Goal: Information Seeking & Learning: Learn about a topic

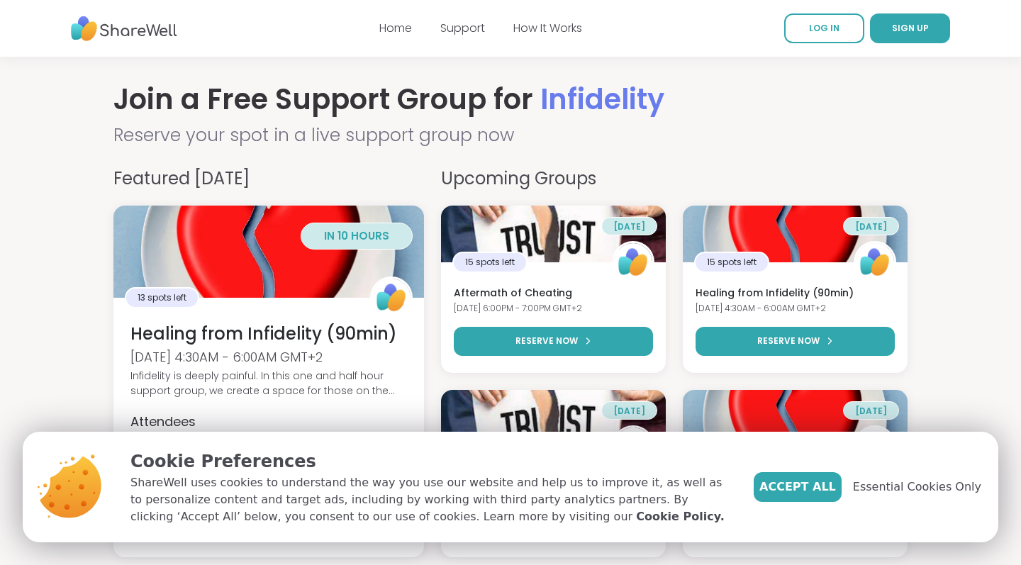
click at [114, 31] on img at bounding box center [124, 28] width 106 height 39
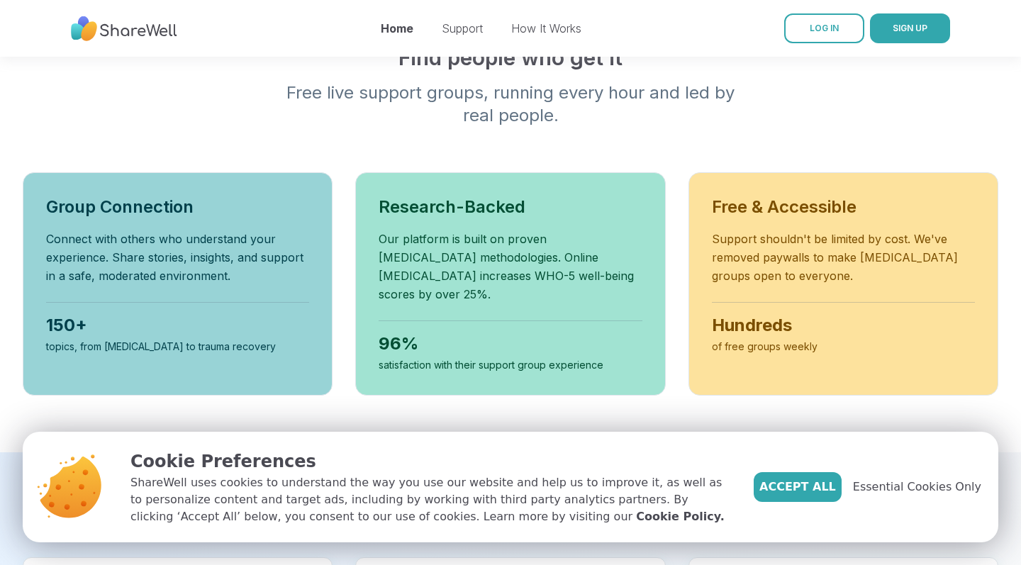
scroll to position [504, 0]
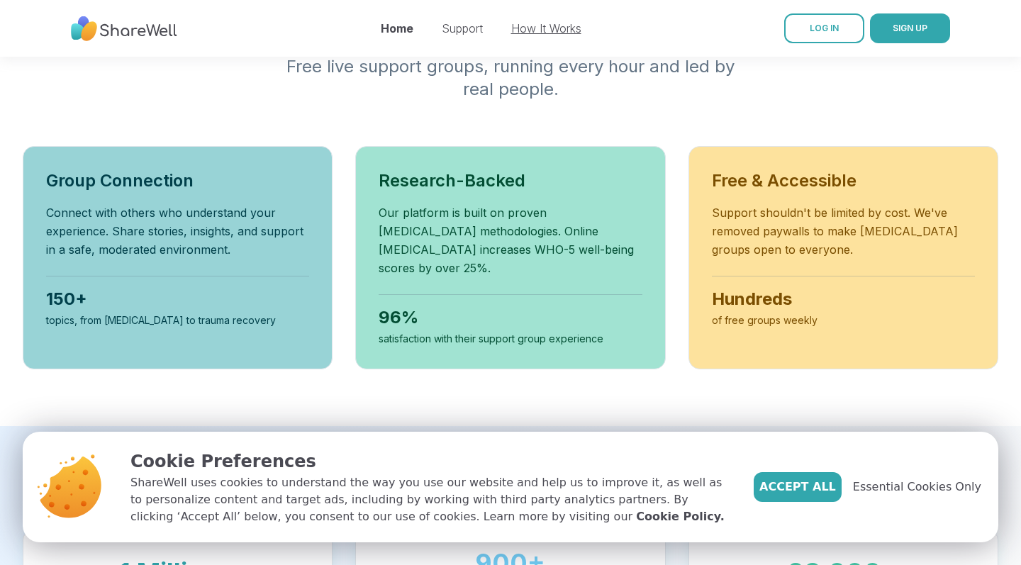
click at [535, 28] on link "How It Works" at bounding box center [546, 28] width 70 height 14
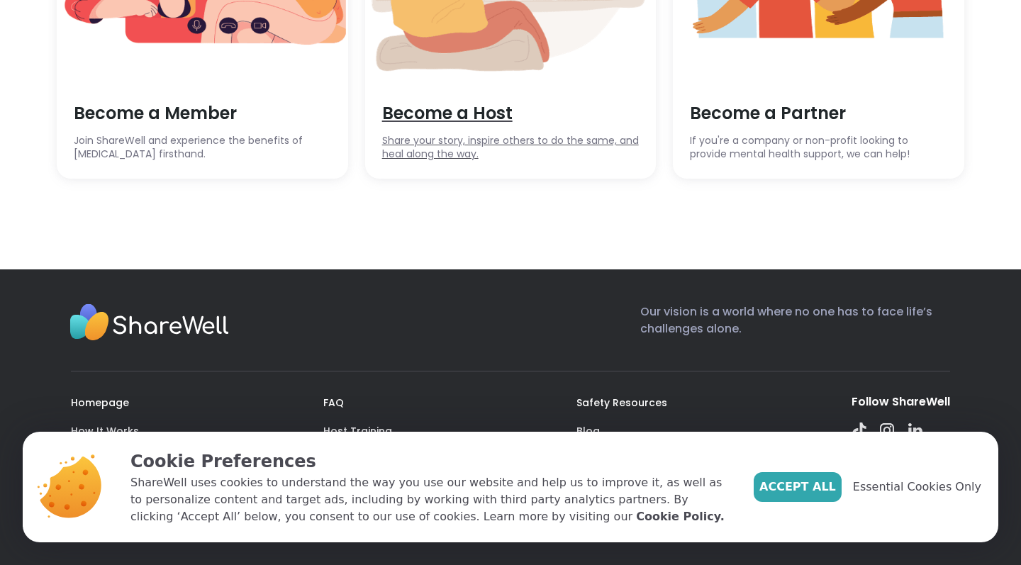
scroll to position [4145, 0]
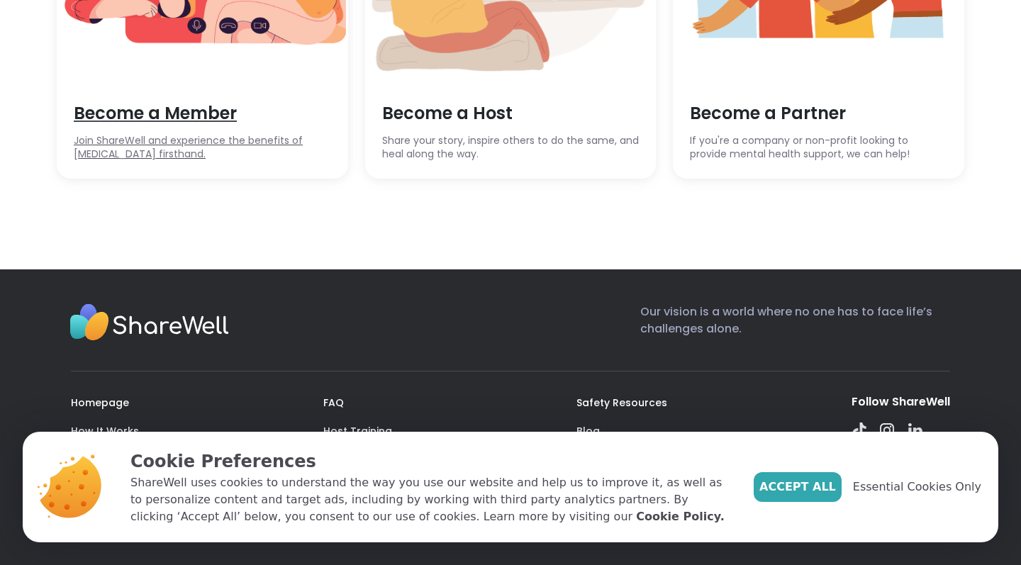
click at [253, 159] on div "Become a Member Join ShareWell and experience the benefits of peer support firs…" at bounding box center [202, 131] width 291 height 94
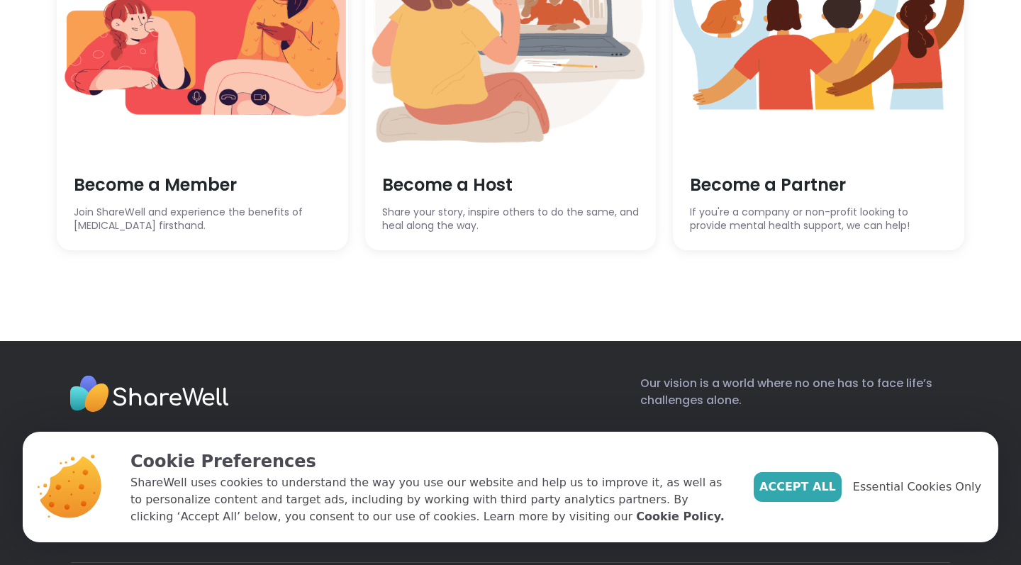
scroll to position [3857, 0]
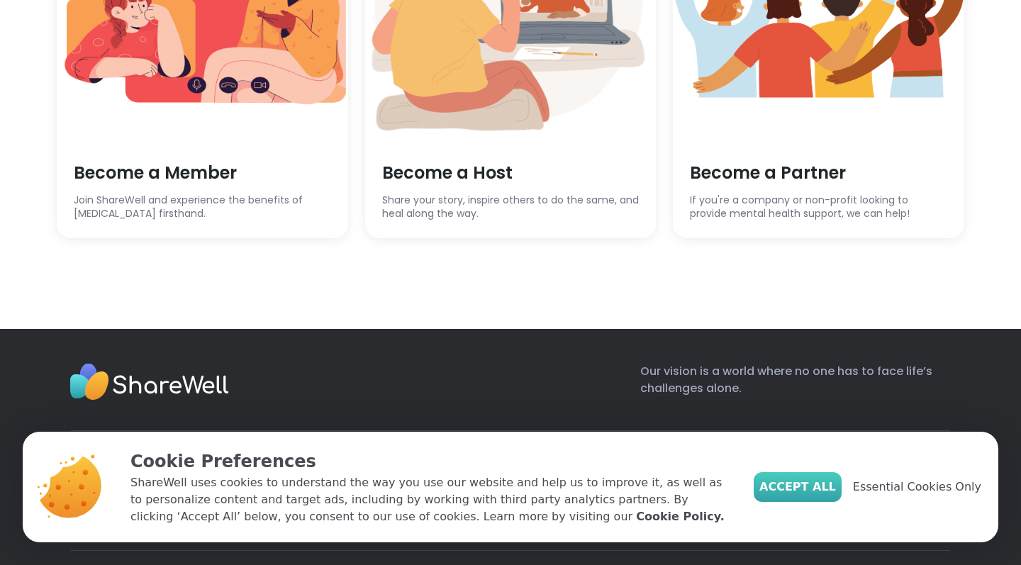
click at [820, 490] on span "Accept All" at bounding box center [797, 487] width 77 height 17
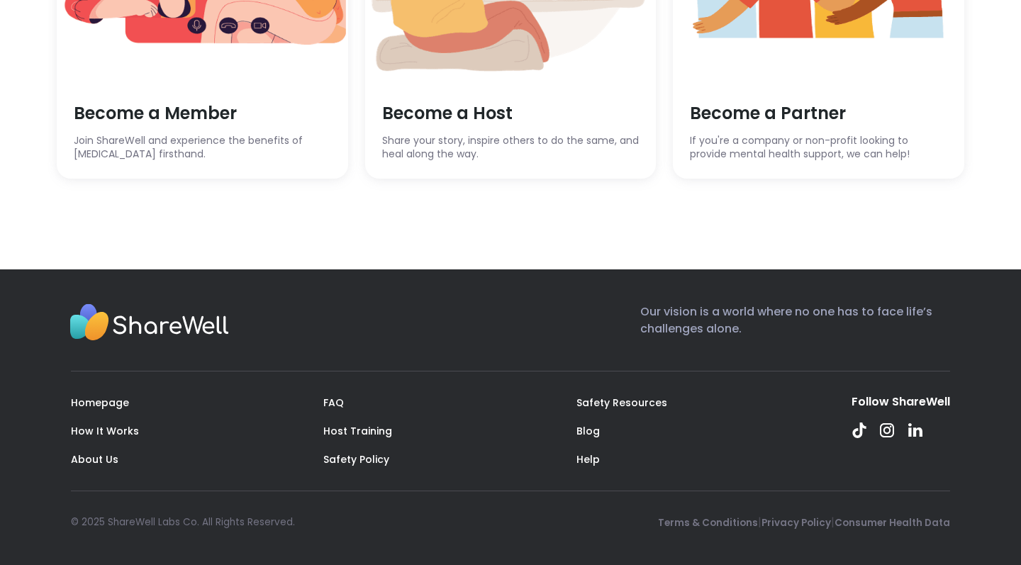
scroll to position [4176, 0]
click at [337, 403] on link "FAQ" at bounding box center [333, 403] width 21 height 14
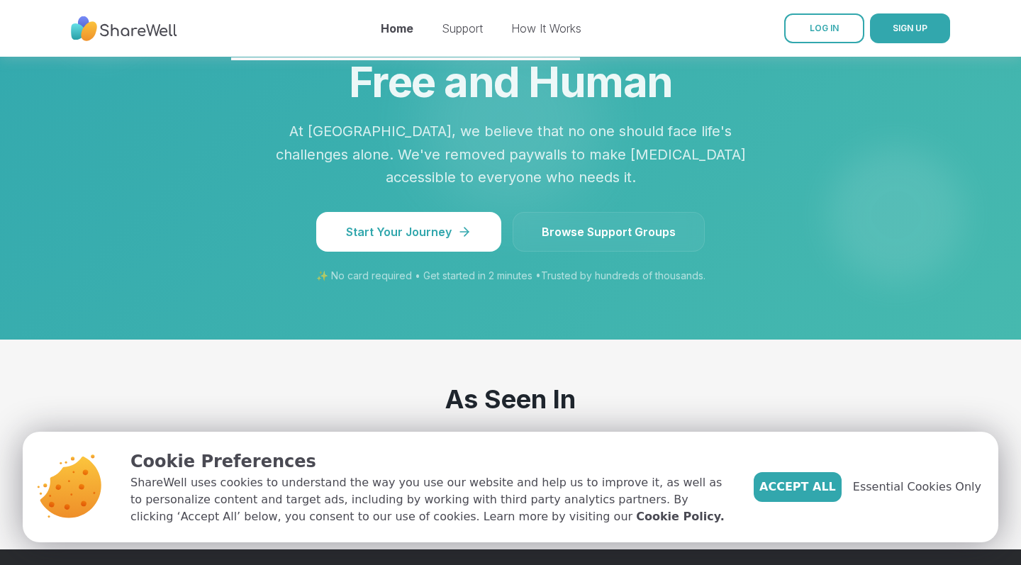
scroll to position [1251, 0]
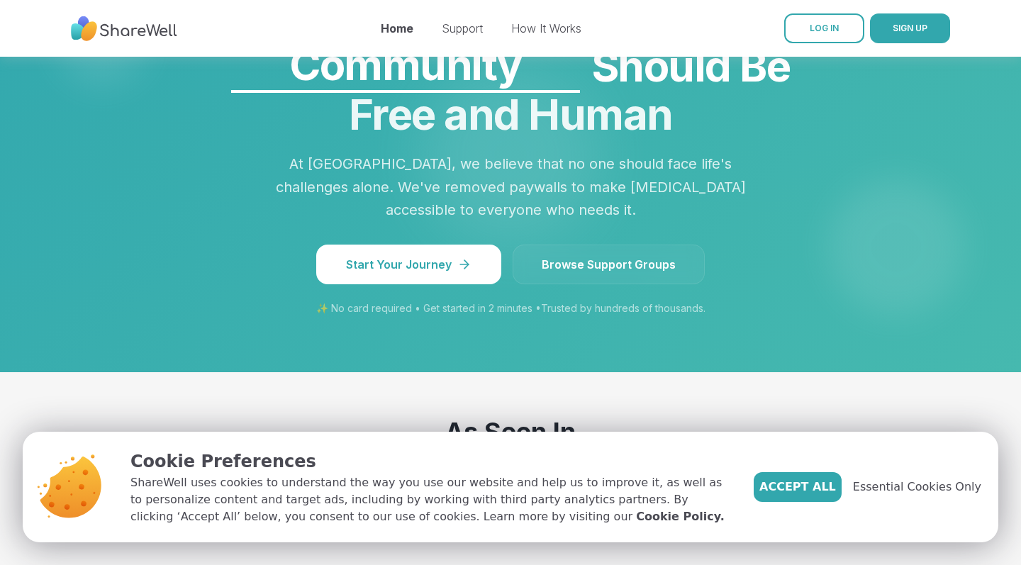
click at [644, 256] on span "Browse Support Groups" at bounding box center [609, 264] width 134 height 17
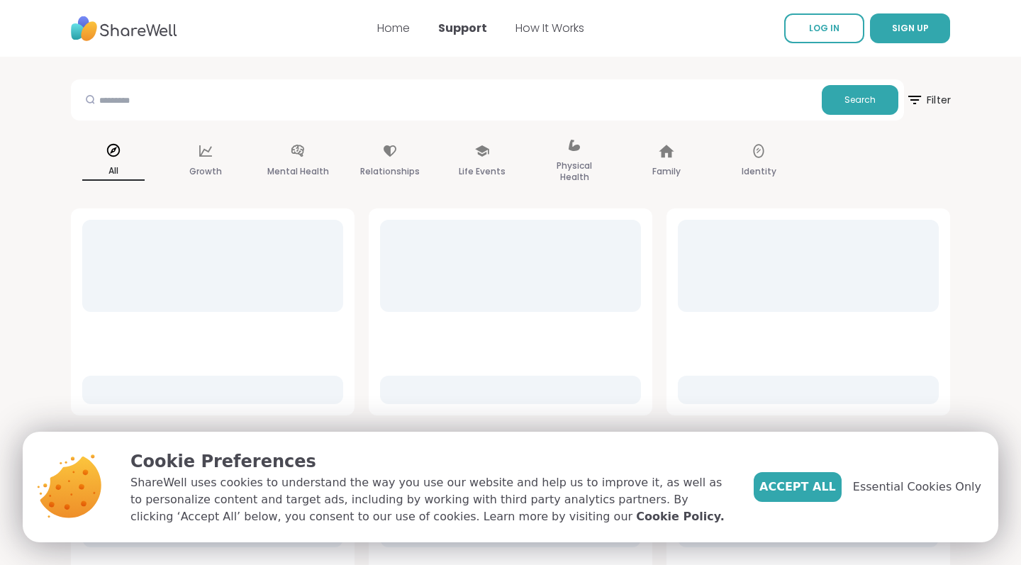
click at [930, 99] on span "Filter" at bounding box center [927, 99] width 45 height 35
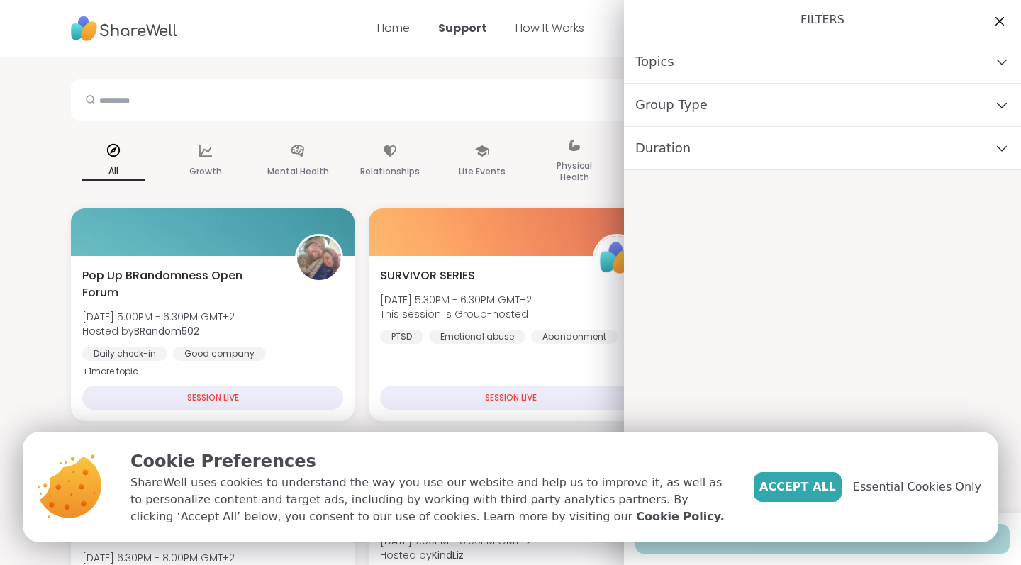
click at [692, 61] on div "Topics" at bounding box center [822, 61] width 397 height 43
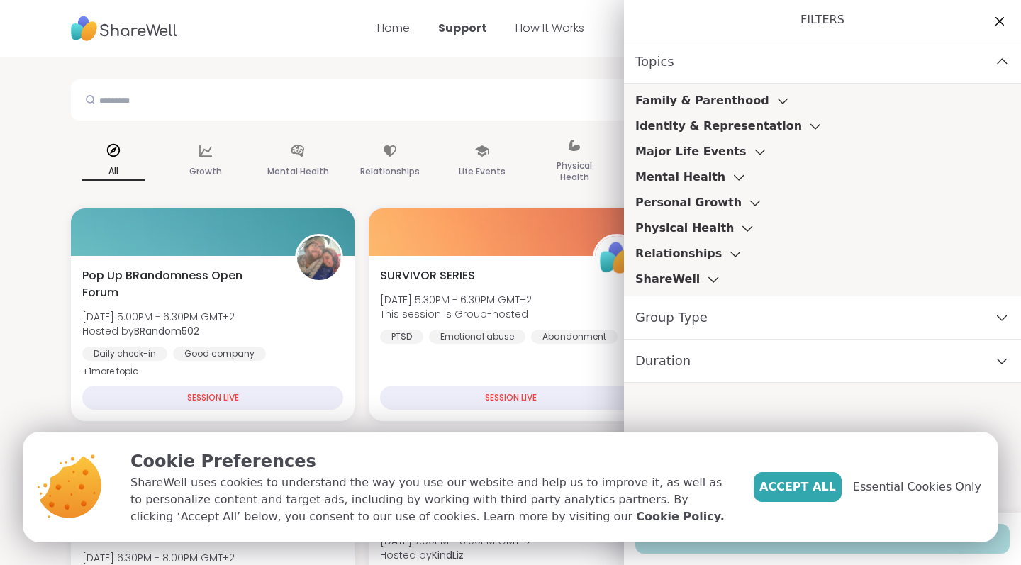
click at [683, 177] on h3 "Mental Health" at bounding box center [680, 177] width 90 height 17
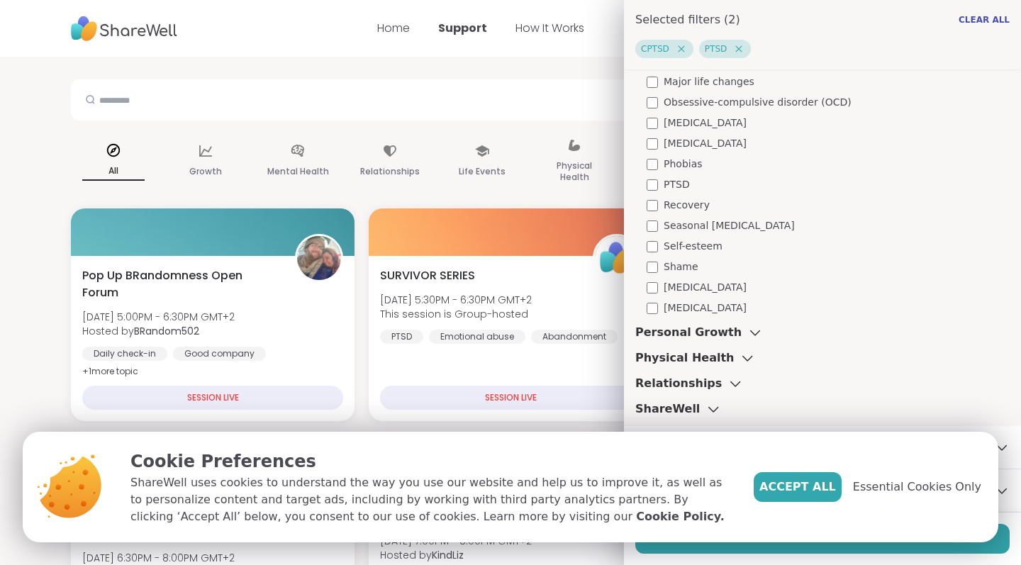
scroll to position [803, 0]
click at [657, 332] on h3 "Personal Growth" at bounding box center [688, 332] width 106 height 17
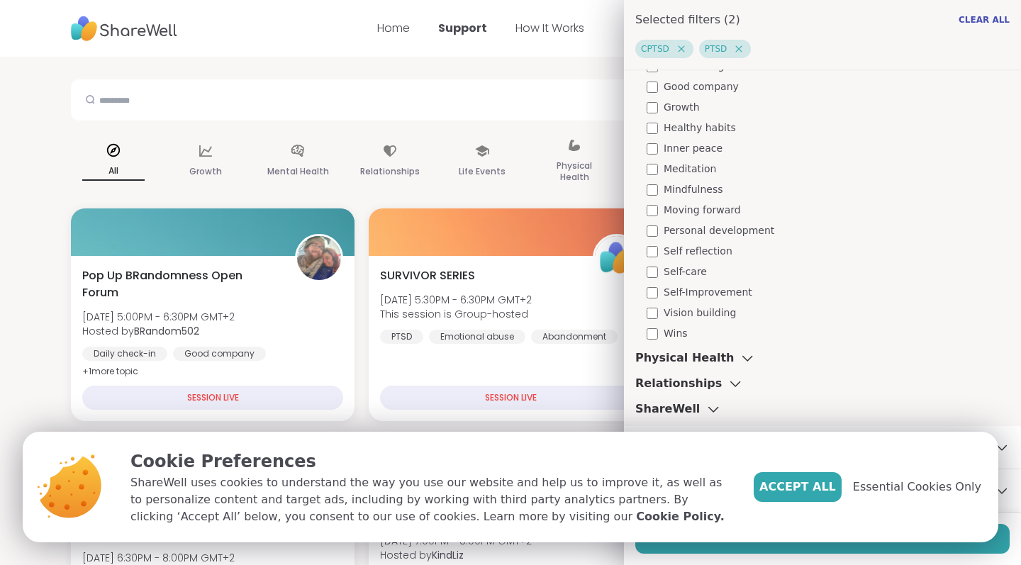
scroll to position [1256, 0]
click at [659, 381] on h3 "Relationships" at bounding box center [678, 383] width 86 height 17
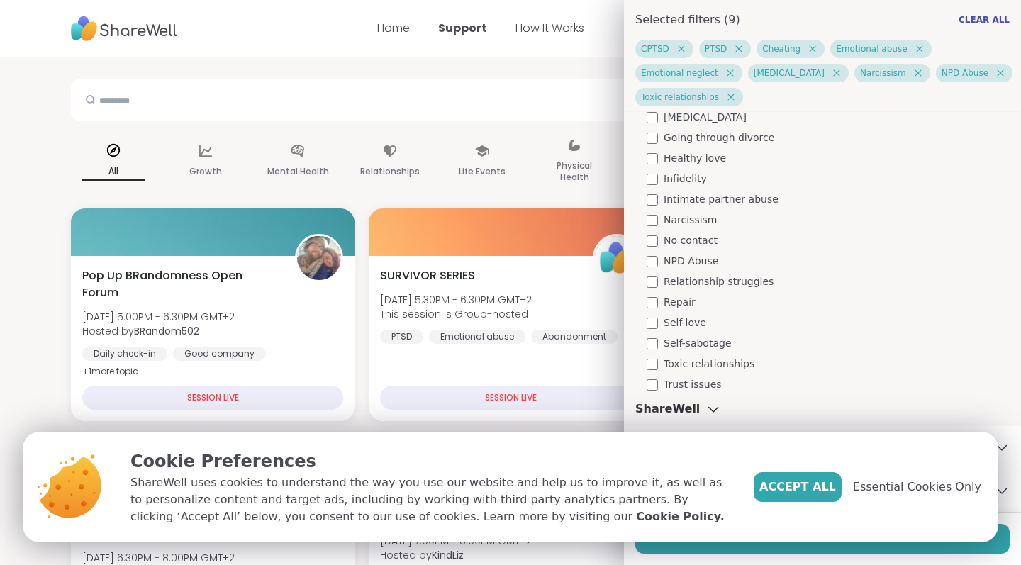
scroll to position [1749, 0]
click at [810, 493] on span "Accept All" at bounding box center [797, 487] width 77 height 17
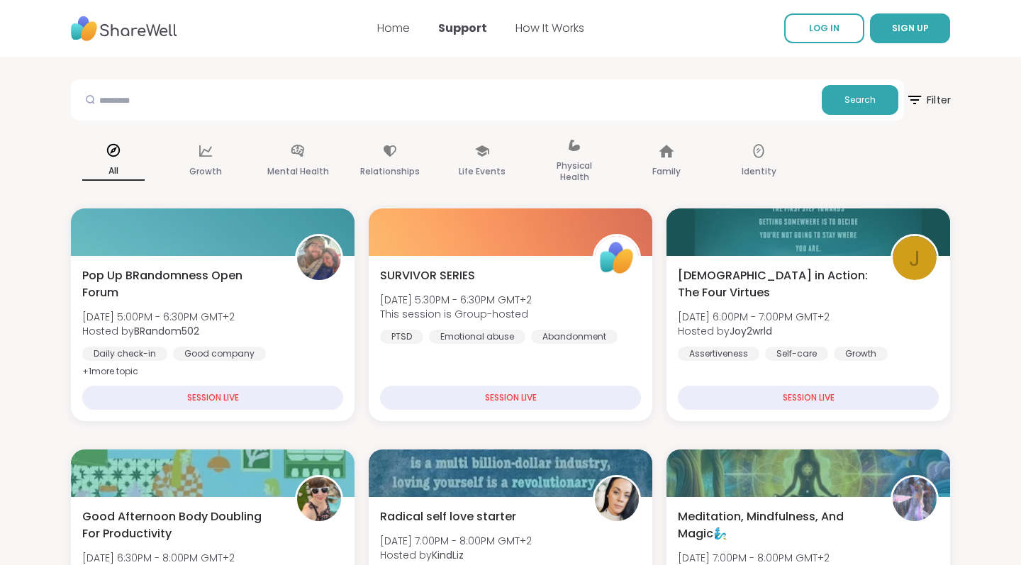
click at [939, 97] on span "Filter" at bounding box center [927, 99] width 45 height 35
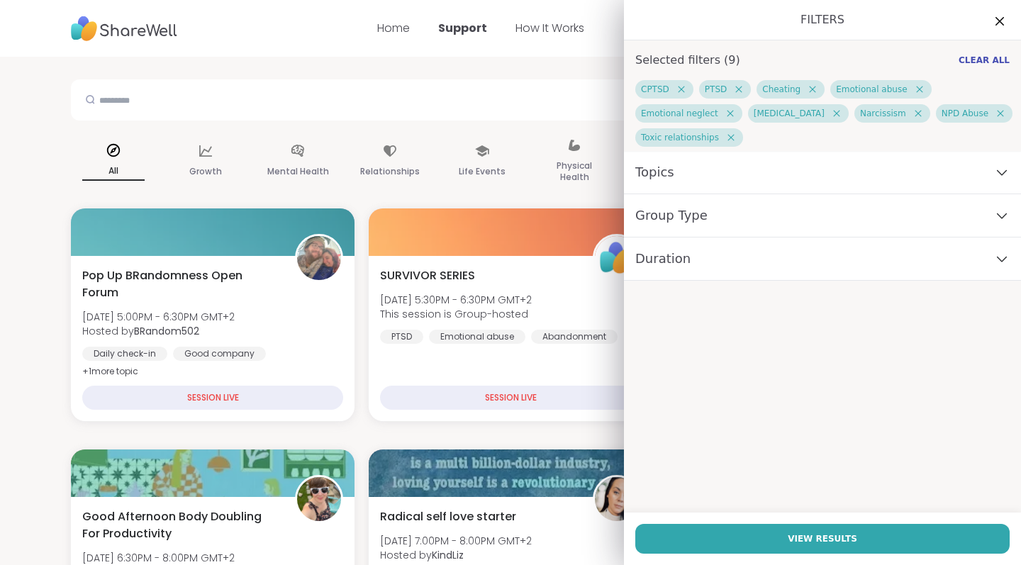
click at [654, 172] on span "Topics" at bounding box center [654, 172] width 39 height 20
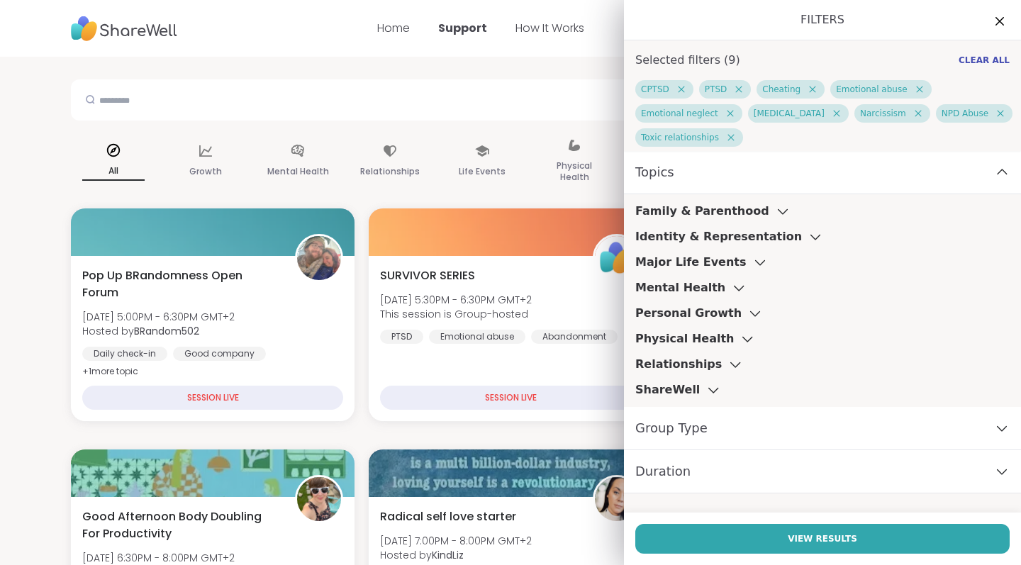
click at [669, 315] on h3 "Personal Growth" at bounding box center [688, 313] width 106 height 17
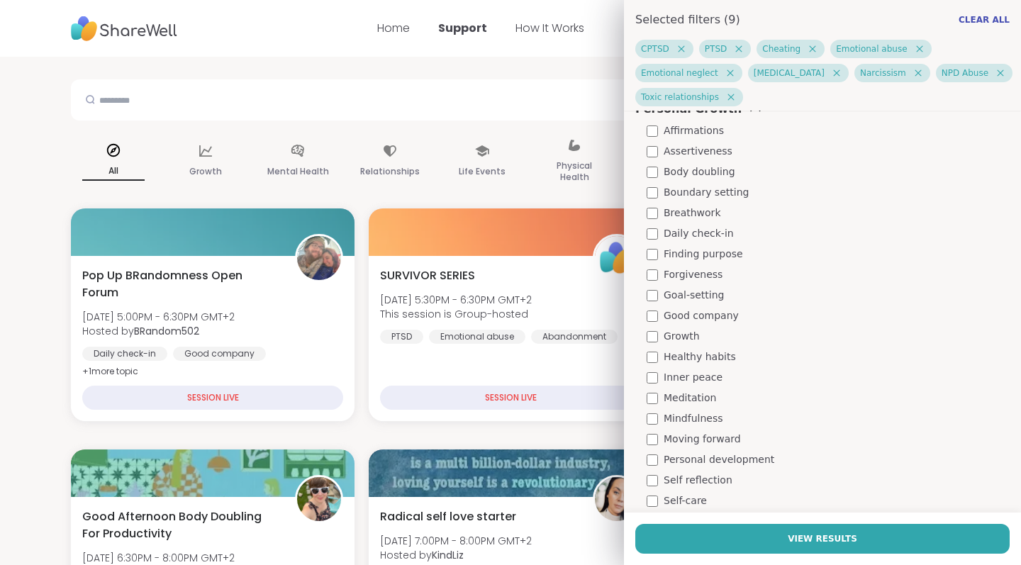
scroll to position [202, 0]
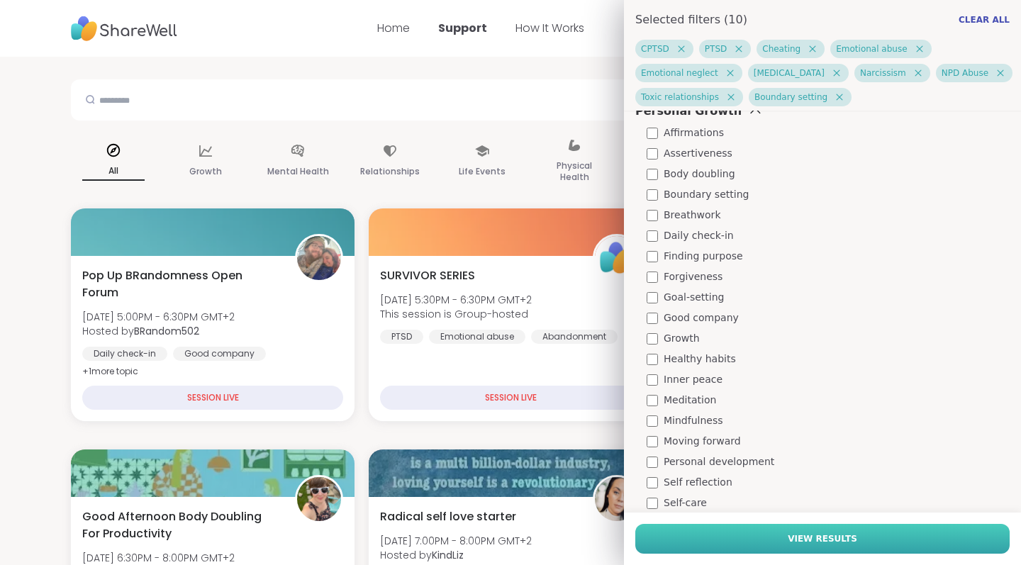
click at [729, 532] on button "View Results" at bounding box center [822, 539] width 374 height 30
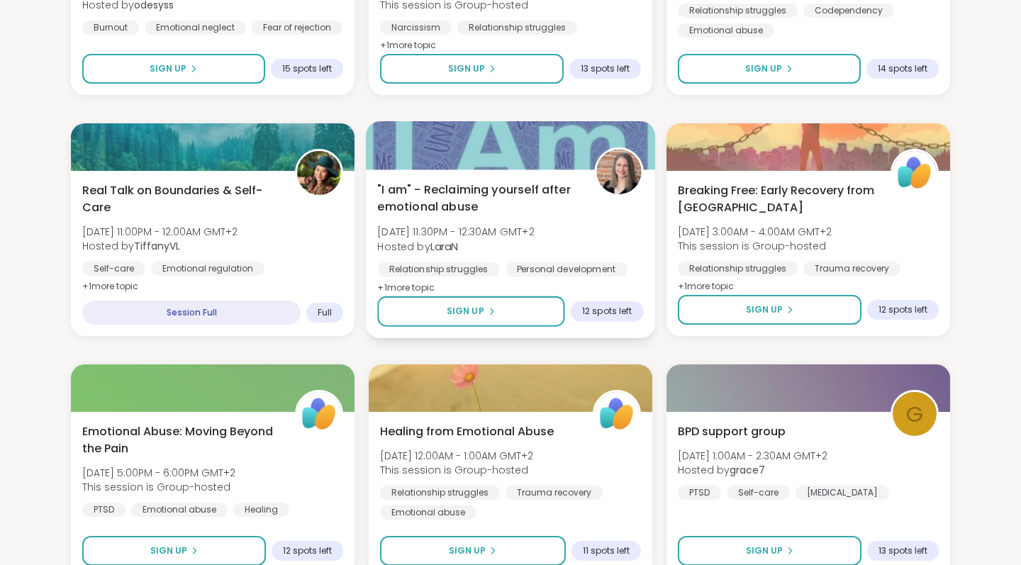
scroll to position [866, 0]
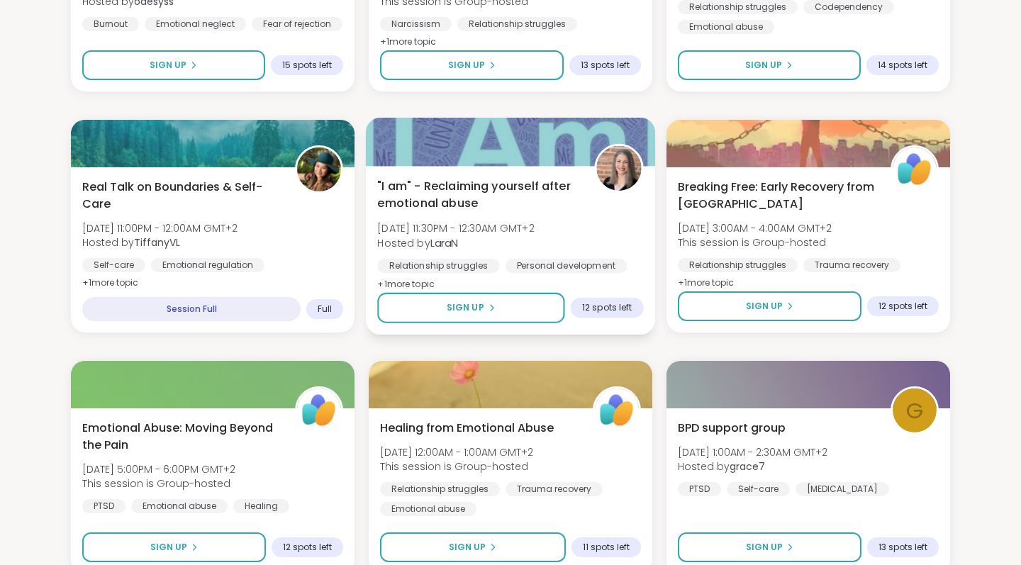
click at [488, 228] on span "Thu, Sep 11 | 11:30PM - 12:30AM GMT+2" at bounding box center [455, 228] width 157 height 14
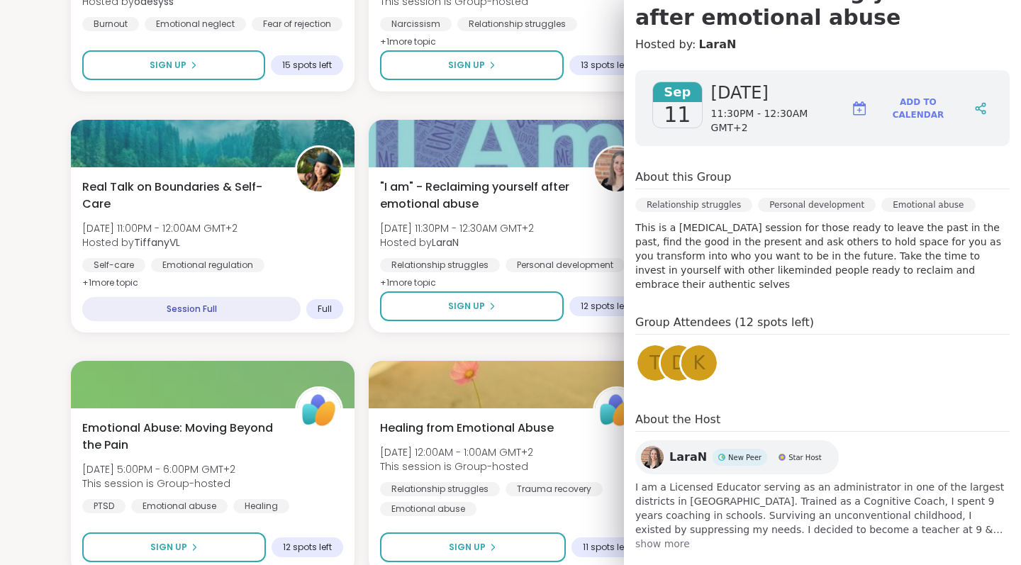
scroll to position [162, 0]
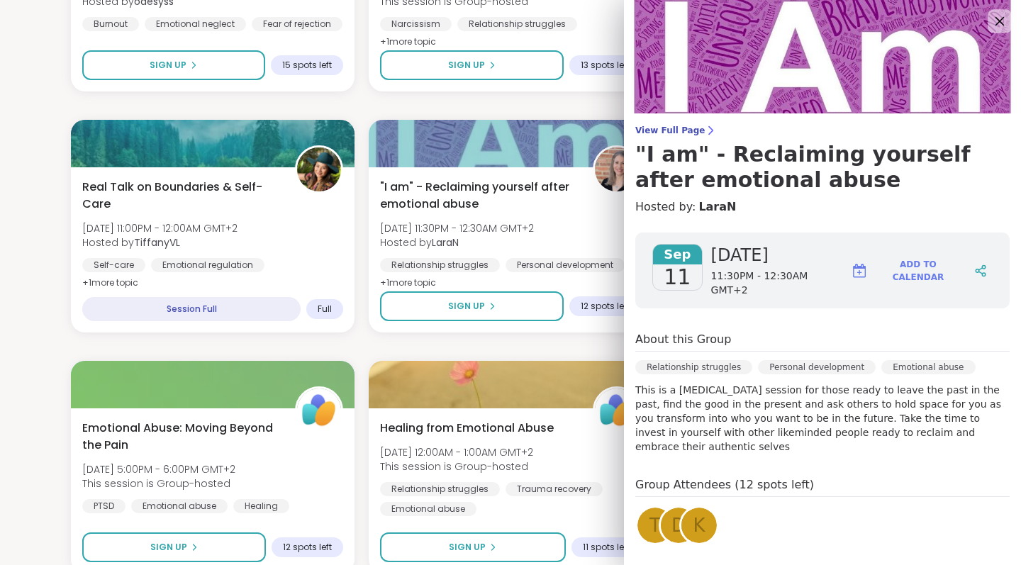
scroll to position [0, 0]
click at [1005, 20] on icon at bounding box center [999, 21] width 18 height 18
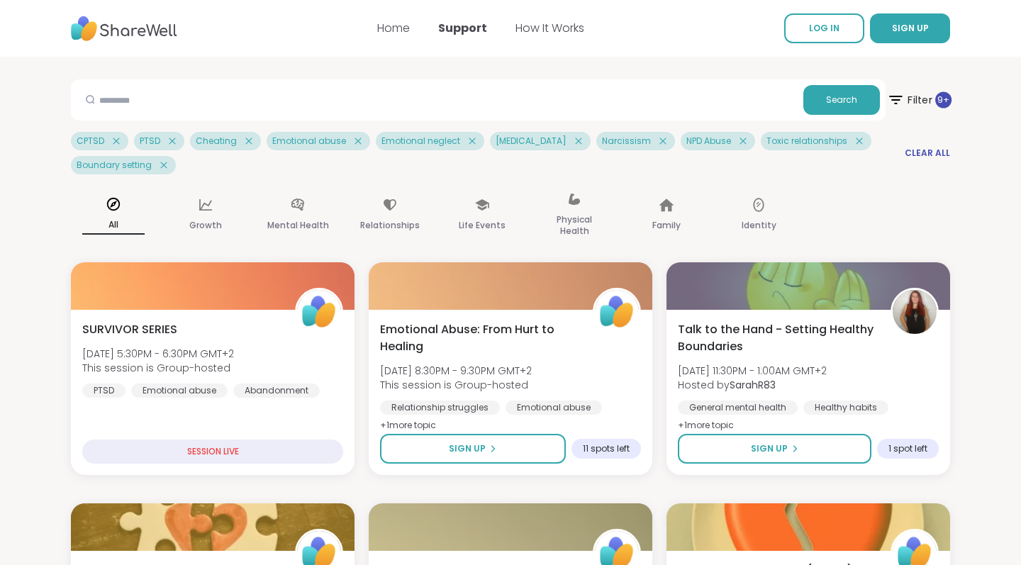
click at [914, 97] on span "Filter 9 +" at bounding box center [919, 99] width 65 height 35
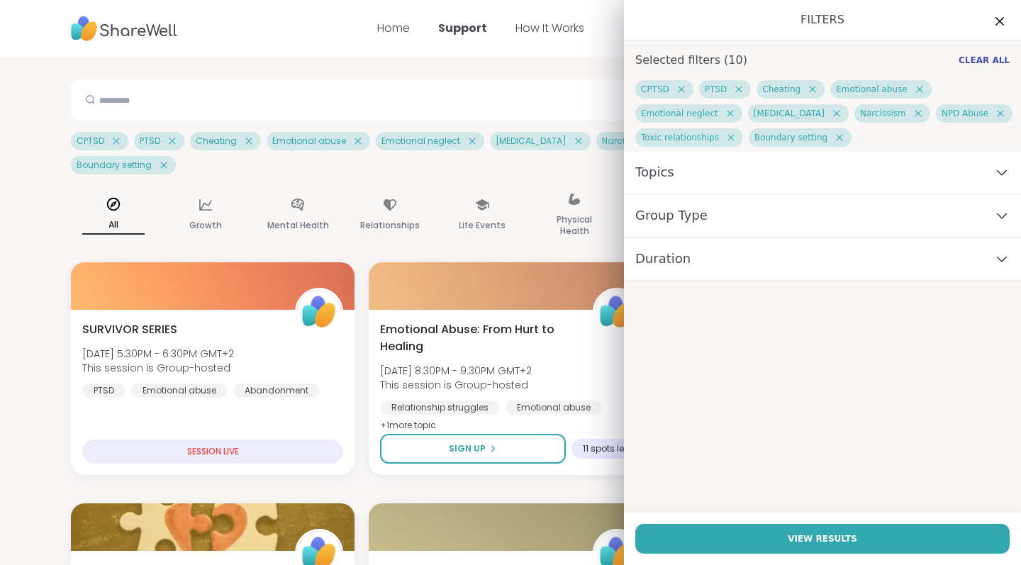
click at [693, 208] on span "Group Type" at bounding box center [671, 216] width 72 height 20
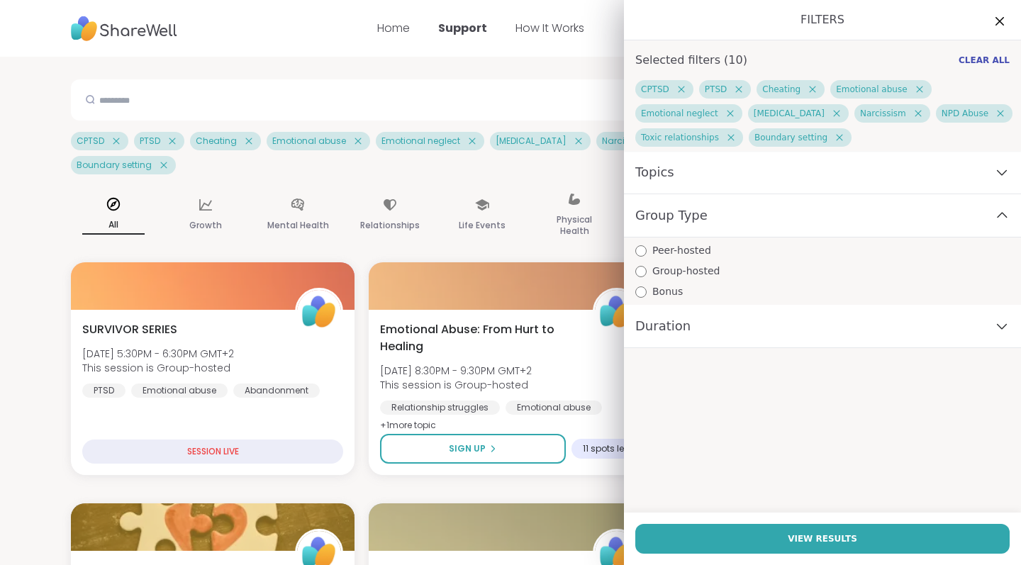
click at [676, 180] on div "Topics" at bounding box center [822, 172] width 397 height 43
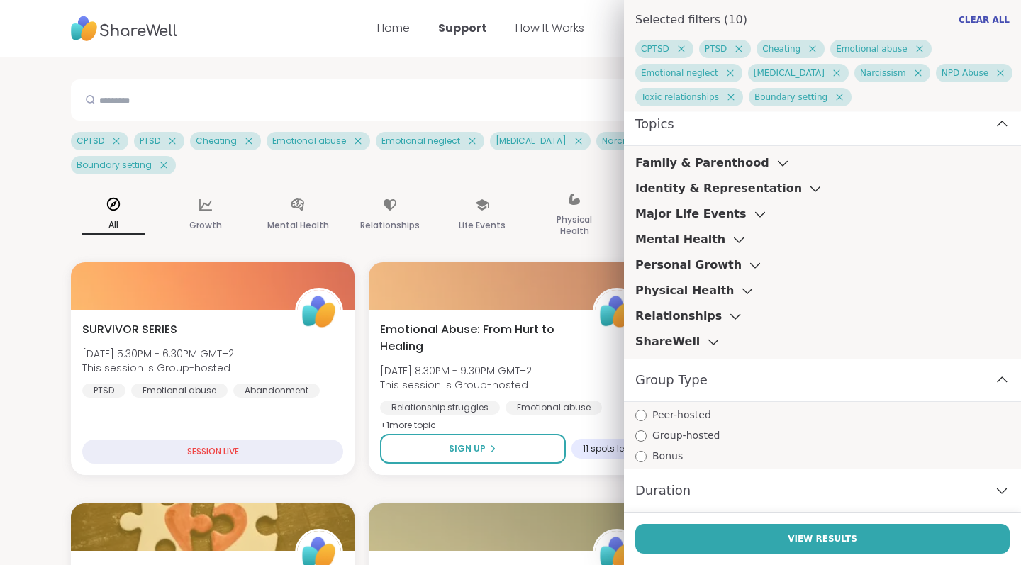
click at [659, 491] on span "Duration" at bounding box center [662, 491] width 55 height 20
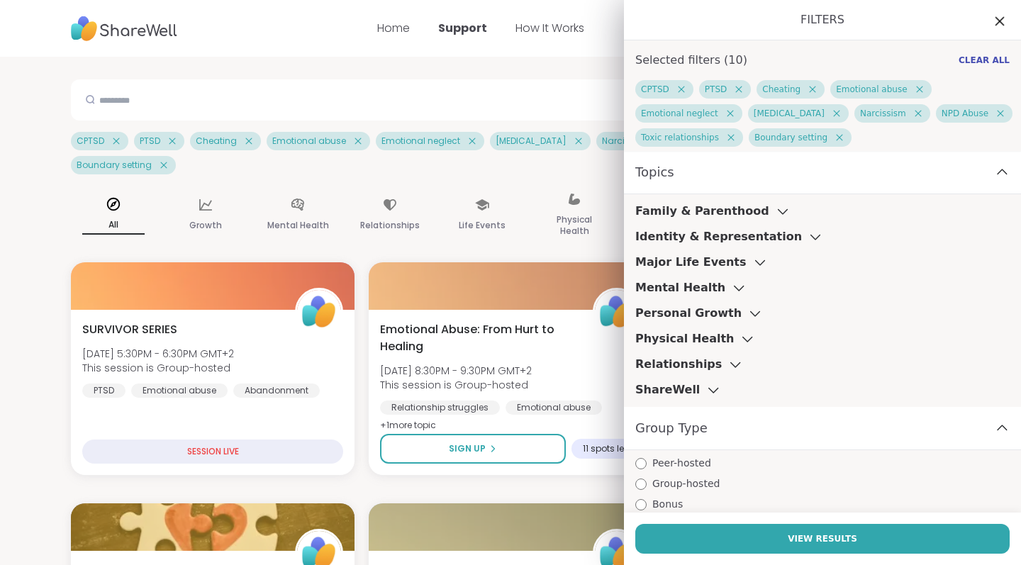
click at [995, 24] on icon at bounding box center [999, 21] width 18 height 18
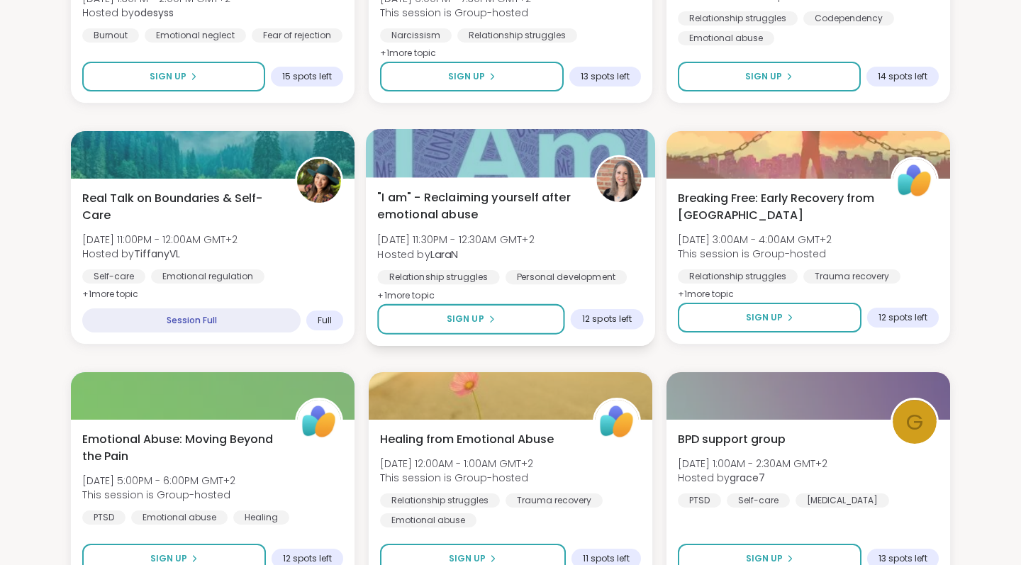
scroll to position [855, 0]
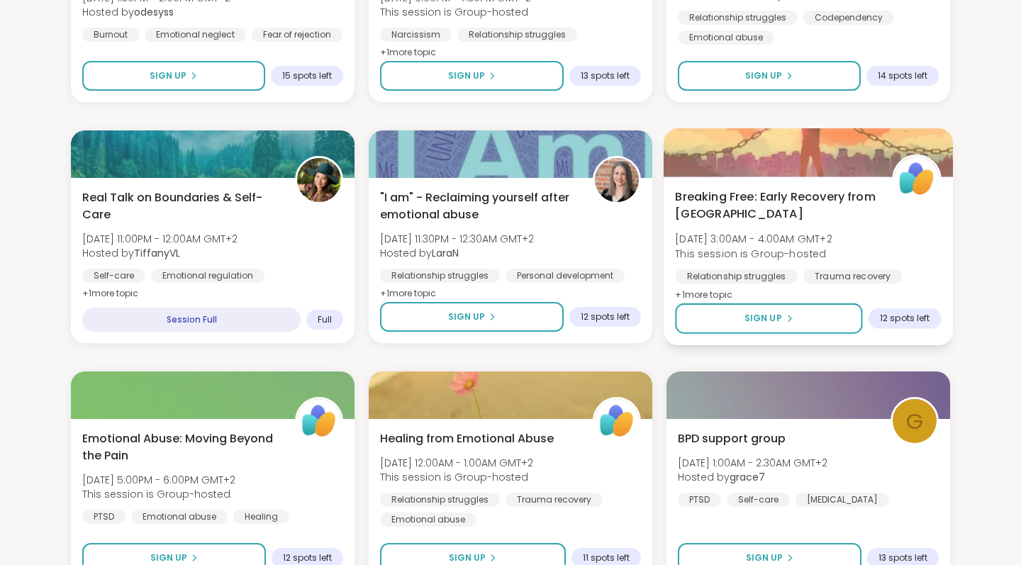
click at [754, 252] on span "This session is Group-hosted" at bounding box center [753, 253] width 157 height 14
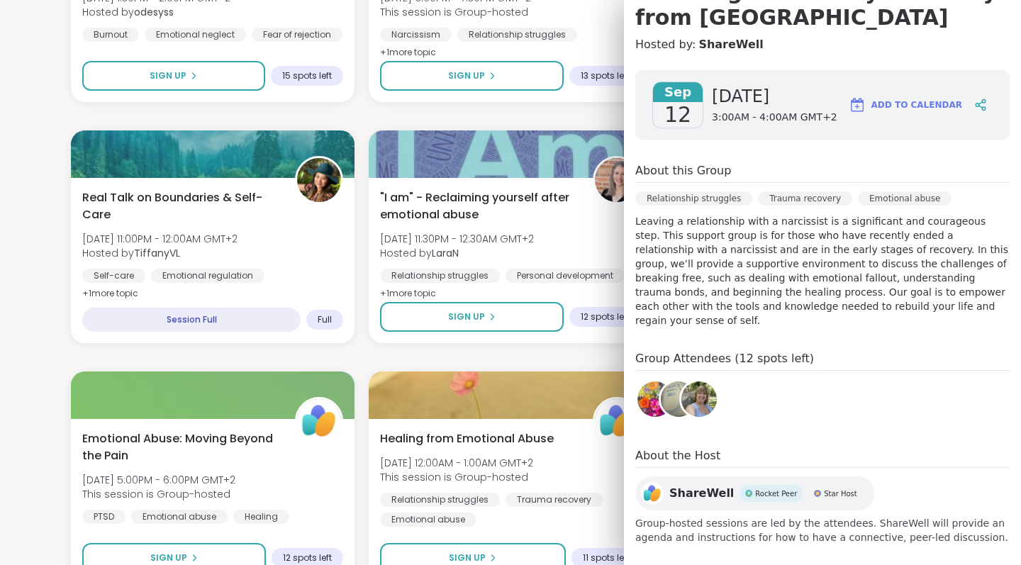
scroll to position [162, 0]
click at [702, 389] on img at bounding box center [698, 399] width 35 height 35
click at [666, 385] on img at bounding box center [678, 399] width 35 height 35
click at [647, 395] on img at bounding box center [654, 399] width 35 height 35
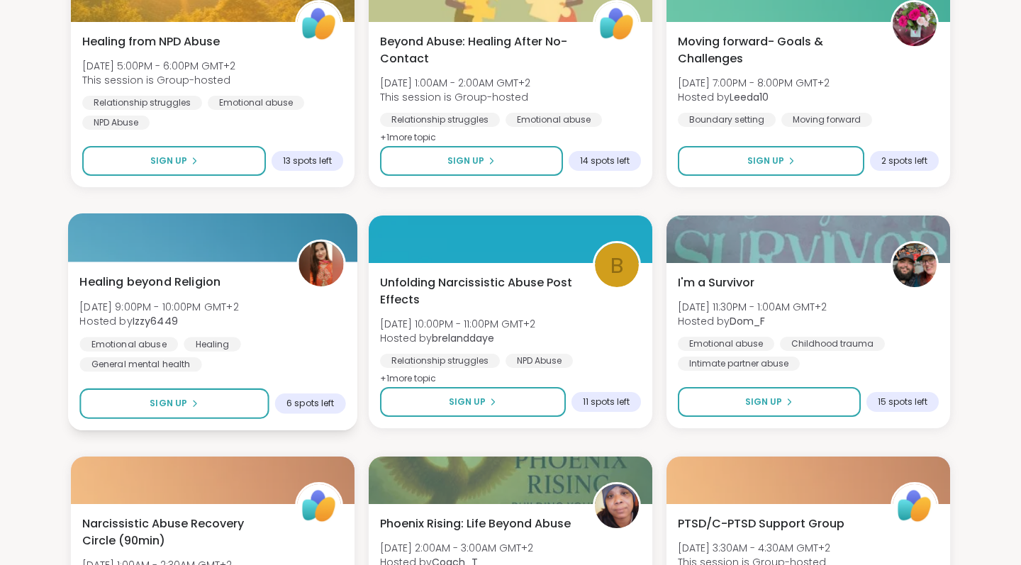
scroll to position [1735, 0]
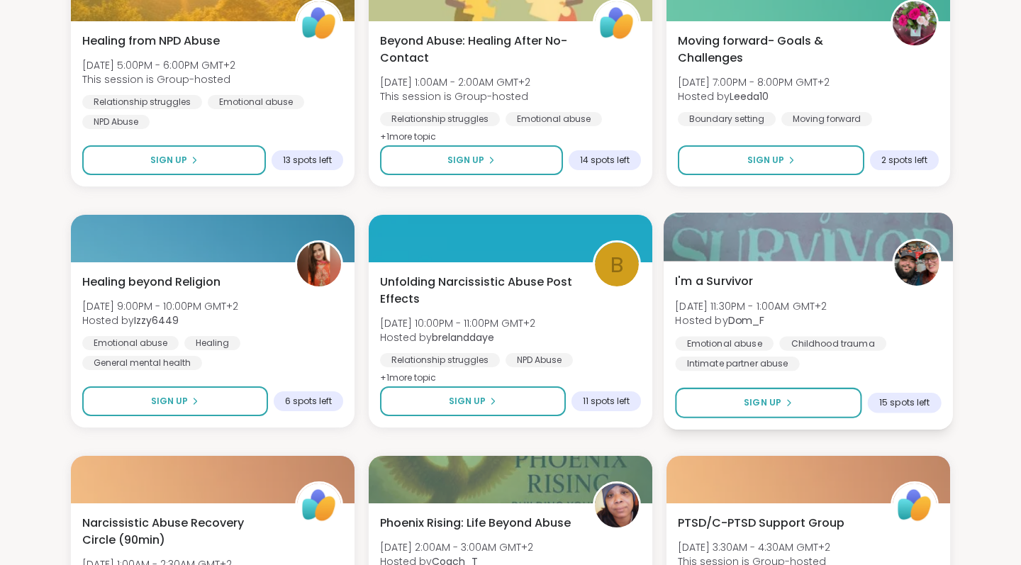
click at [880, 310] on div "I'm a Survivor Sun, Sep 14 | 11:30PM - 1:00AM GMT+2 Hosted by Dom_F Emotional a…" at bounding box center [808, 322] width 266 height 99
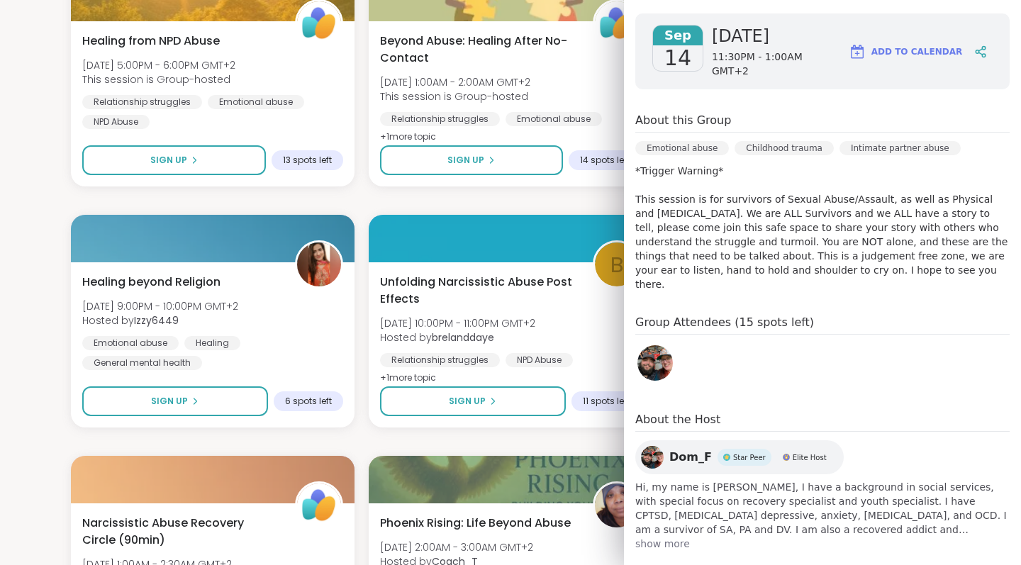
scroll to position [193, 0]
click at [659, 346] on img at bounding box center [654, 363] width 35 height 35
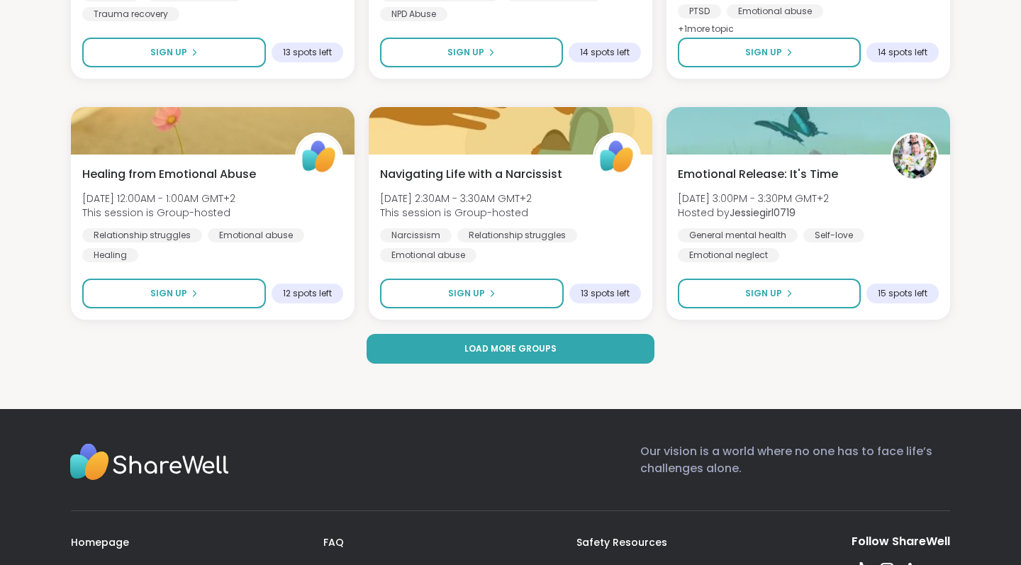
scroll to position [2808, 0]
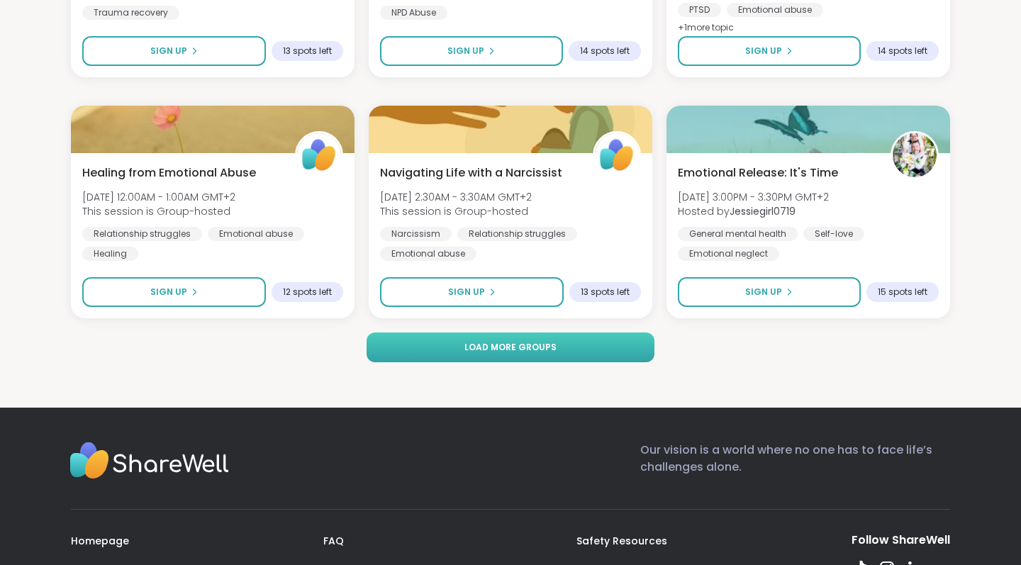
click at [577, 355] on button "Load more groups" at bounding box center [510, 347] width 287 height 30
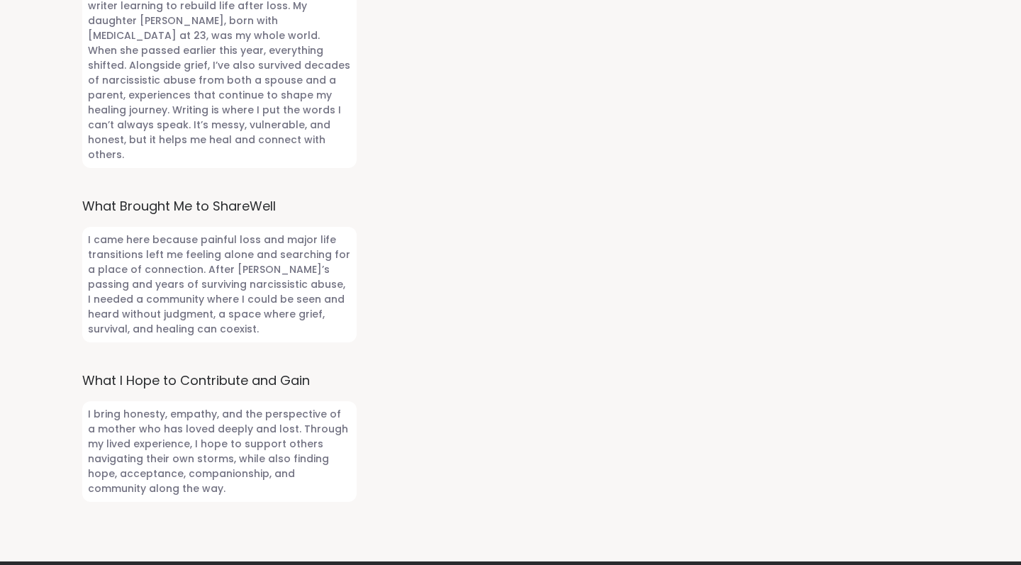
scroll to position [829, 0]
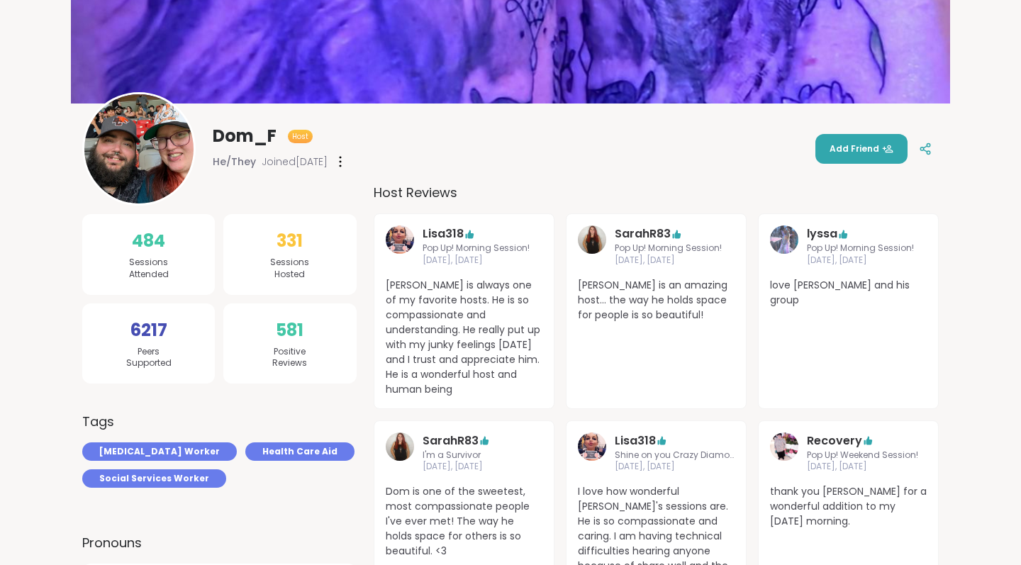
scroll to position [131, 0]
